Goal: Book appointment/travel/reservation

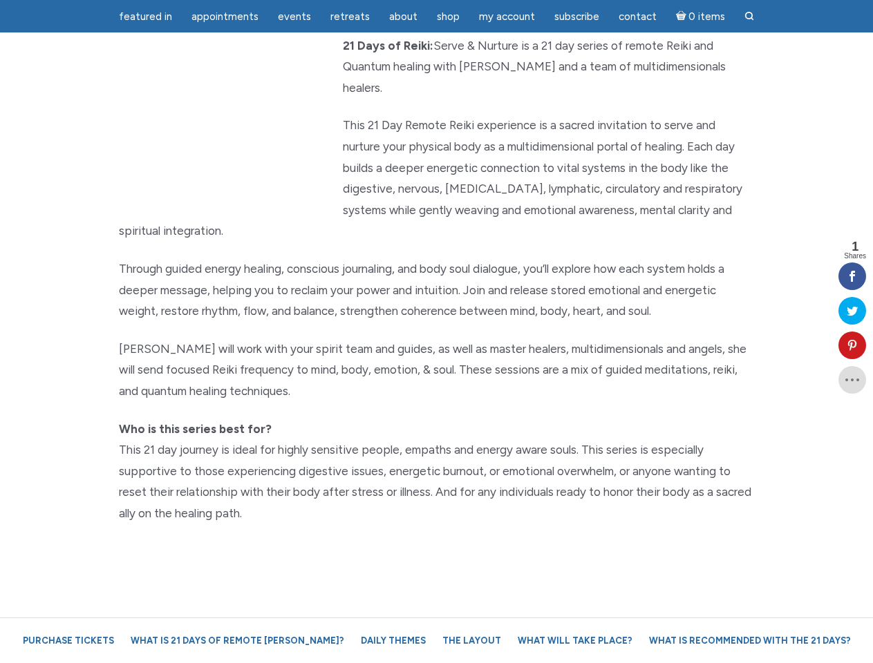
scroll to position [172, 0]
click at [436, 339] on p "[PERSON_NAME] will work with your spirit team and guides, as well as master hea…" at bounding box center [437, 371] width 636 height 64
click at [225, 17] on span "Appointments" at bounding box center [224, 16] width 67 height 12
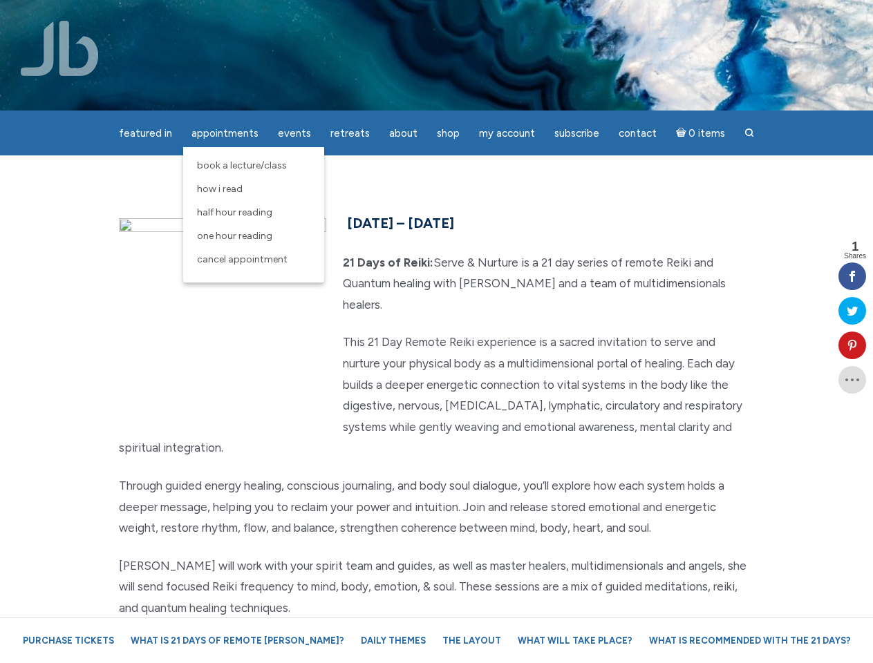
click at [294, 17] on div "featured in featured in Memes Appointments Book a Lecture/Class How I Read Half…" at bounding box center [436, 10] width 873 height 21
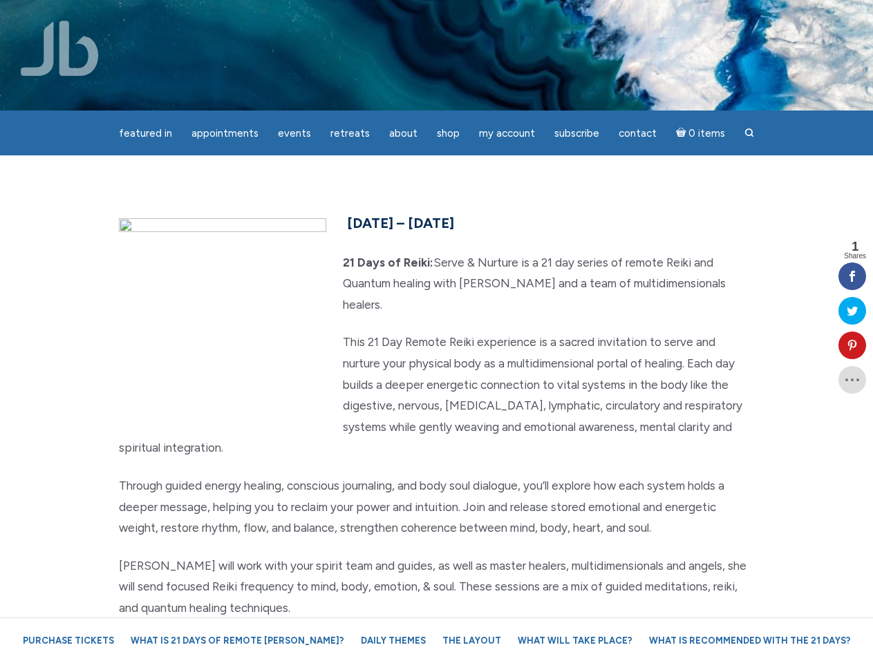
click at [403, 17] on div "featured in featured in Memes Appointments Book a Lecture/Class How I Read Half…" at bounding box center [436, 10] width 873 height 21
click at [507, 17] on div "featured in featured in Memes Appointments Book a Lecture/Class How I Read Half…" at bounding box center [436, 10] width 873 height 21
click at [852, 346] on icon at bounding box center [852, 345] width 28 height 11
